Goal: Find specific page/section: Find specific page/section

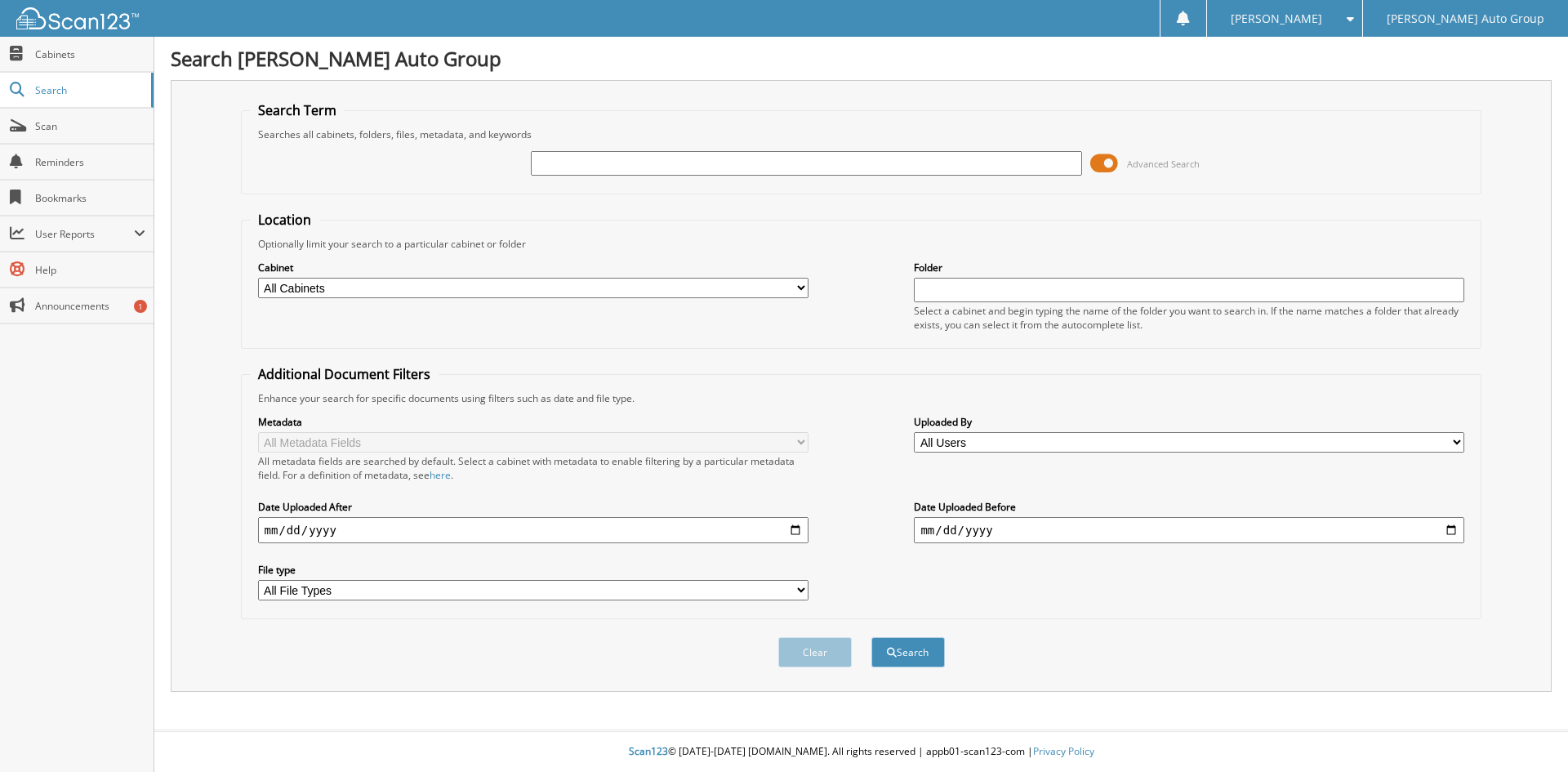
type input "I need your most recent paystub please. :) Also, I was able to get you a lower …"
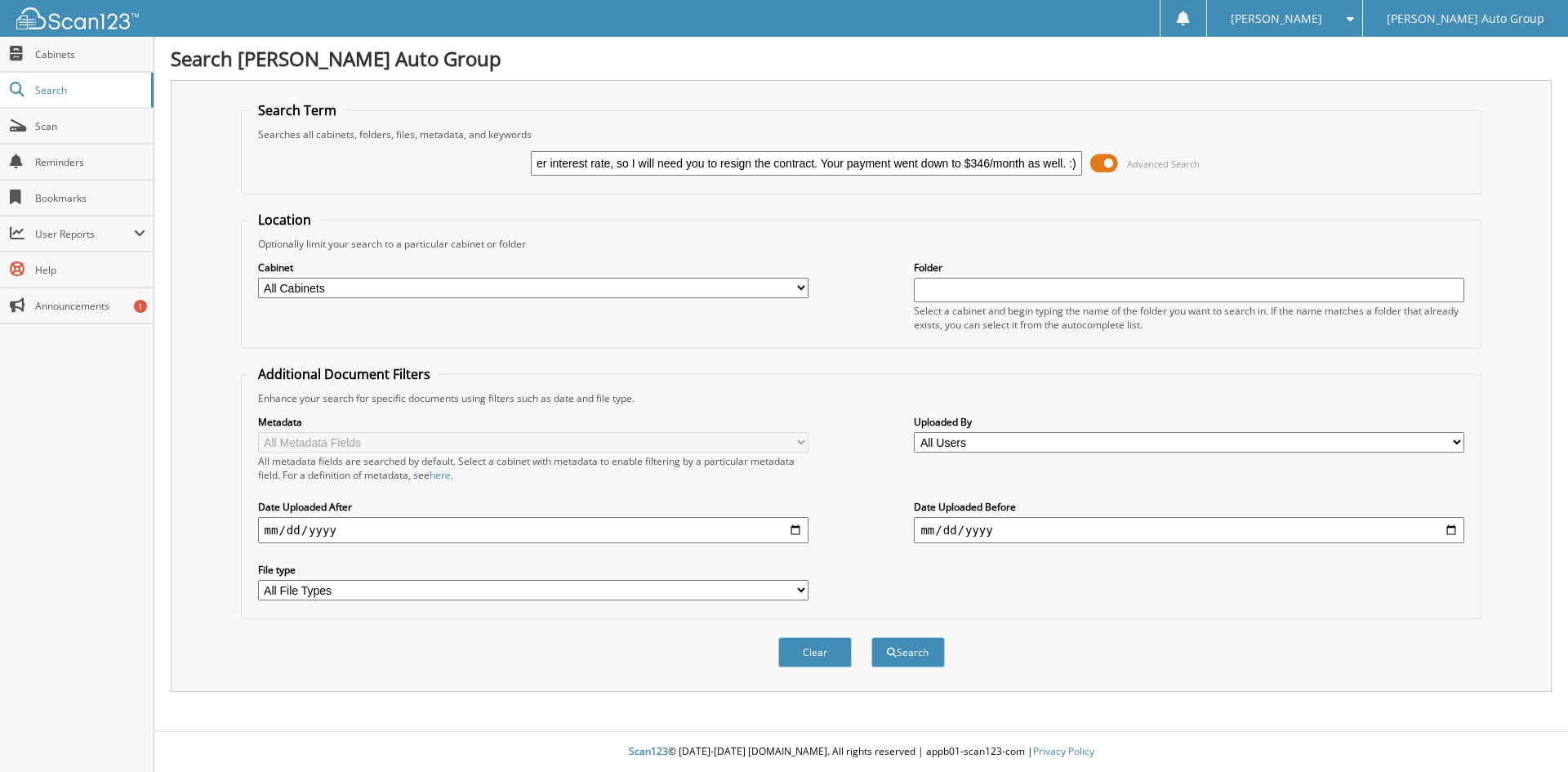
click at [1005, 162] on input "I need your most recent paystub please. :) Also, I was able to get you a lower …" at bounding box center [806, 163] width 550 height 25
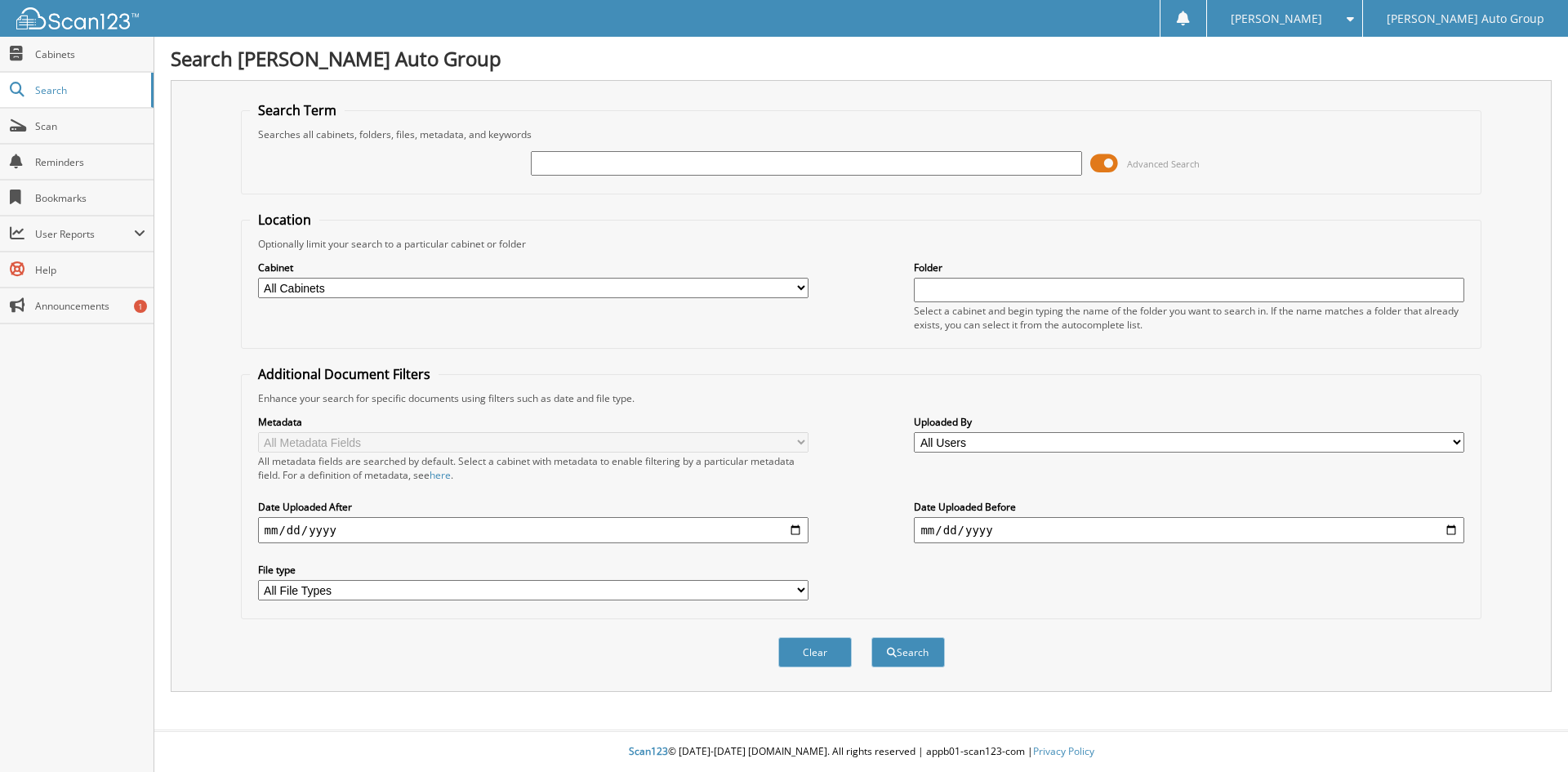
click at [681, 153] on input "text" at bounding box center [806, 163] width 550 height 25
paste input "A23089"
type input "A23089"
click at [872, 637] on button "Search" at bounding box center [908, 652] width 74 height 30
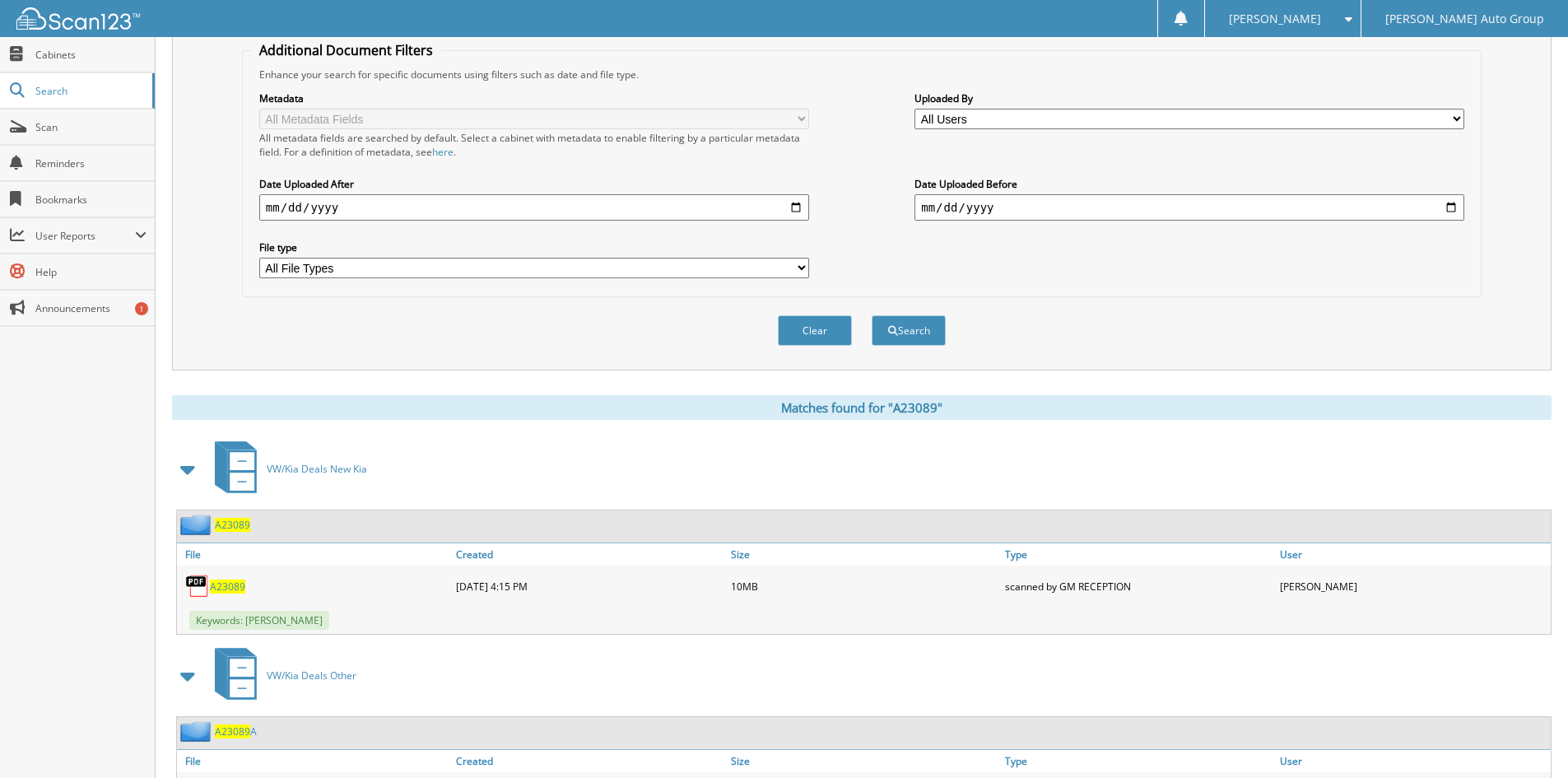
scroll to position [329, 0]
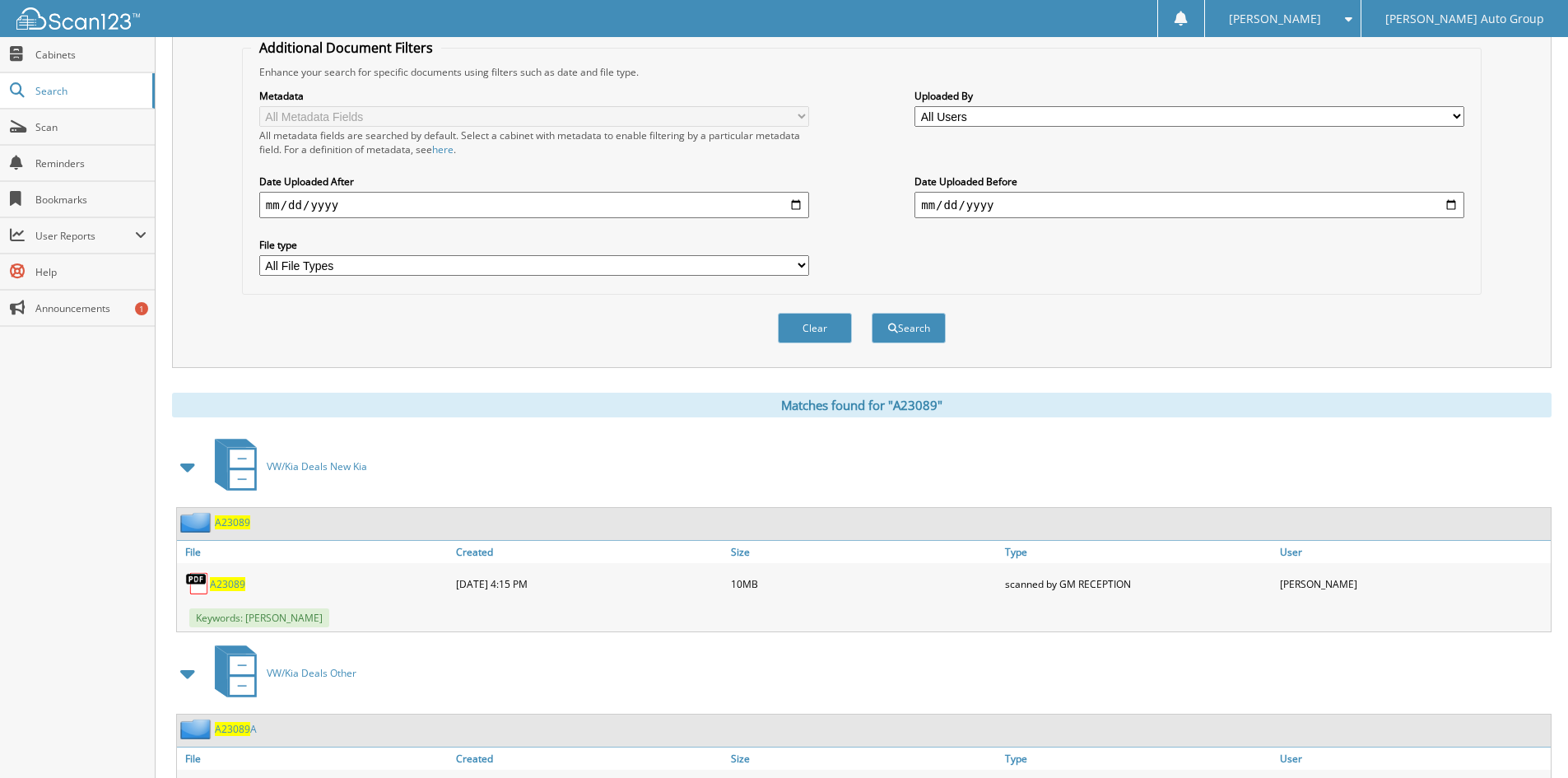
click at [232, 527] on span "A23089" at bounding box center [233, 521] width 35 height 14
